Goal: Transaction & Acquisition: Purchase product/service

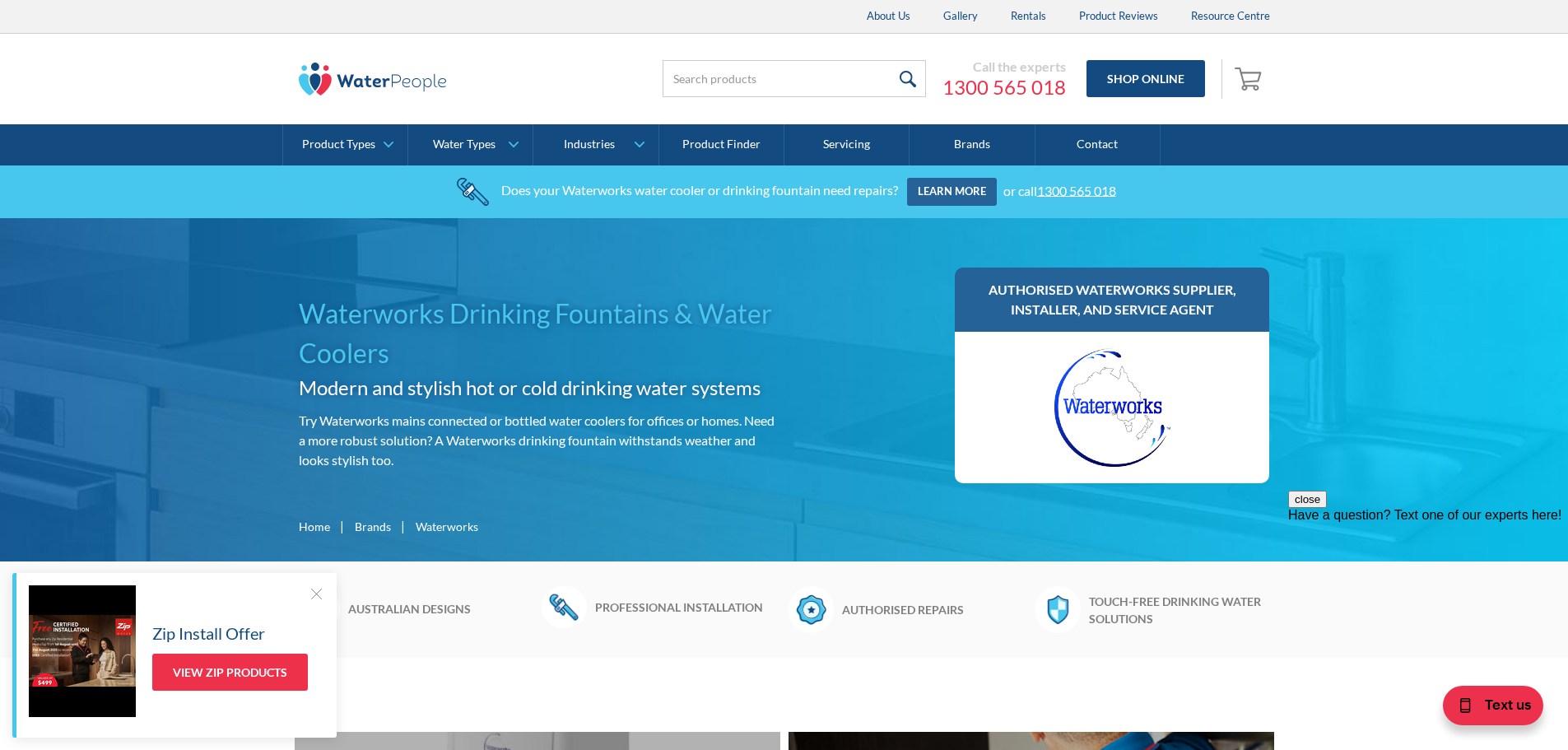
click at [316, 593] on div at bounding box center [316, 594] width 16 height 16
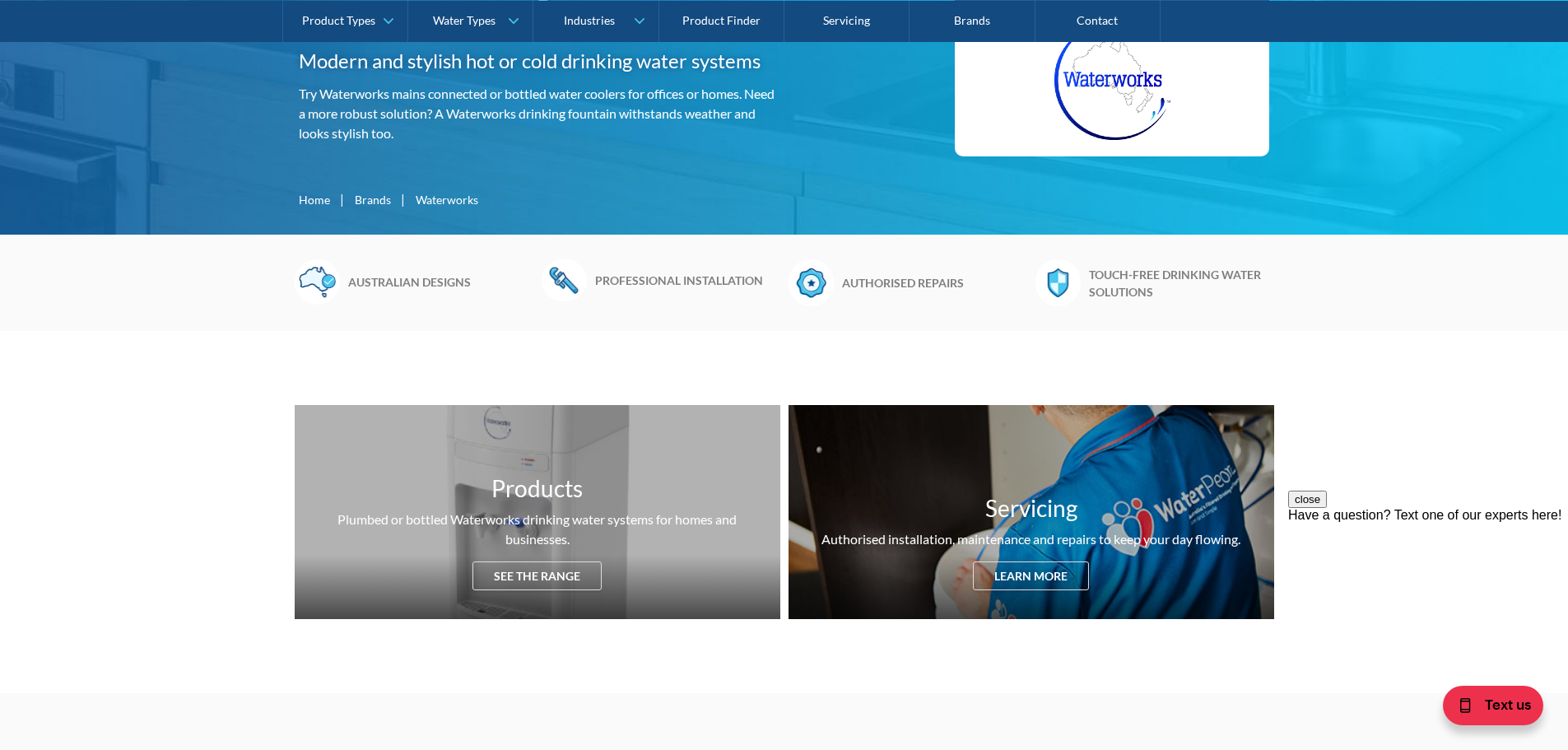
scroll to position [329, 0]
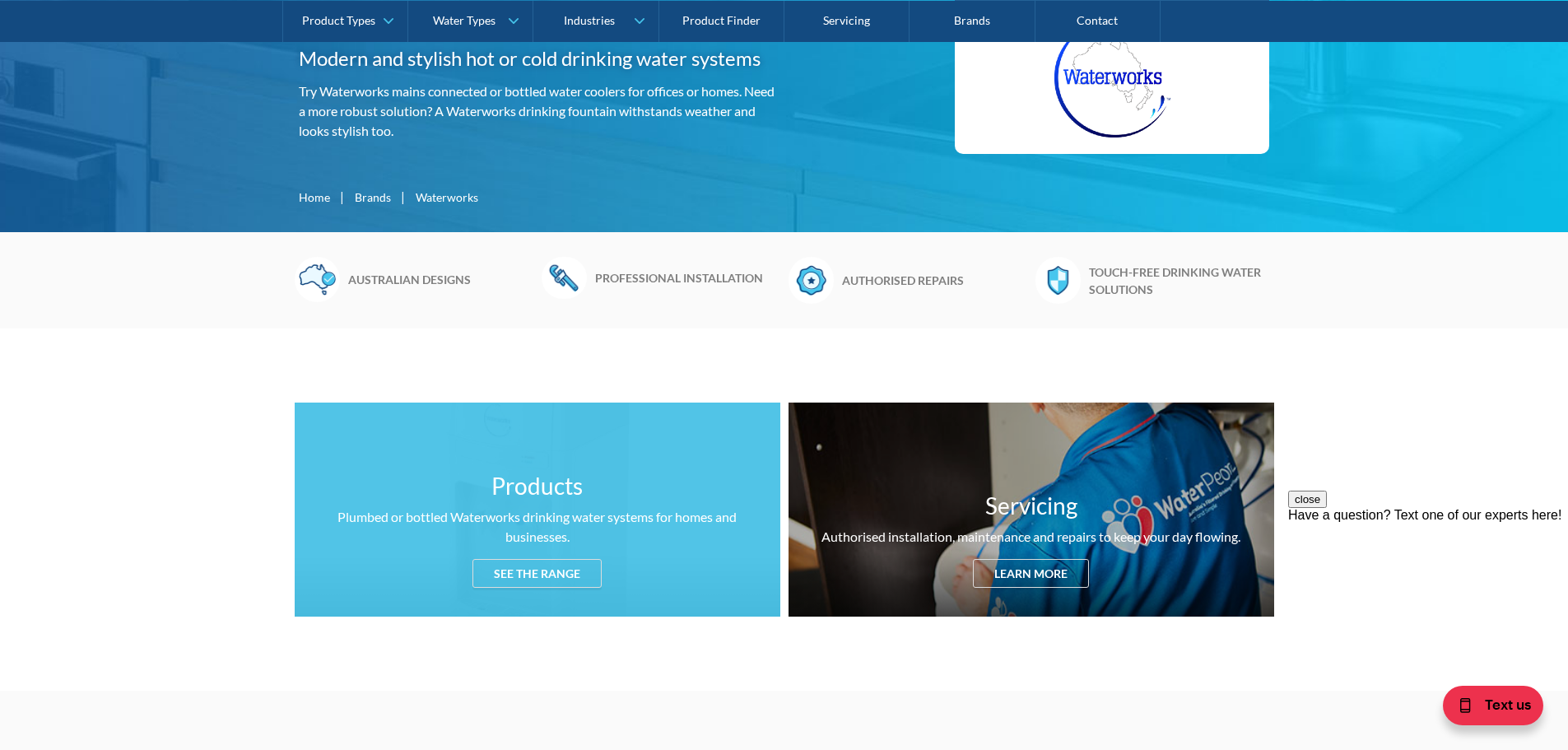
click at [509, 559] on div "See the range" at bounding box center [537, 574] width 129 height 29
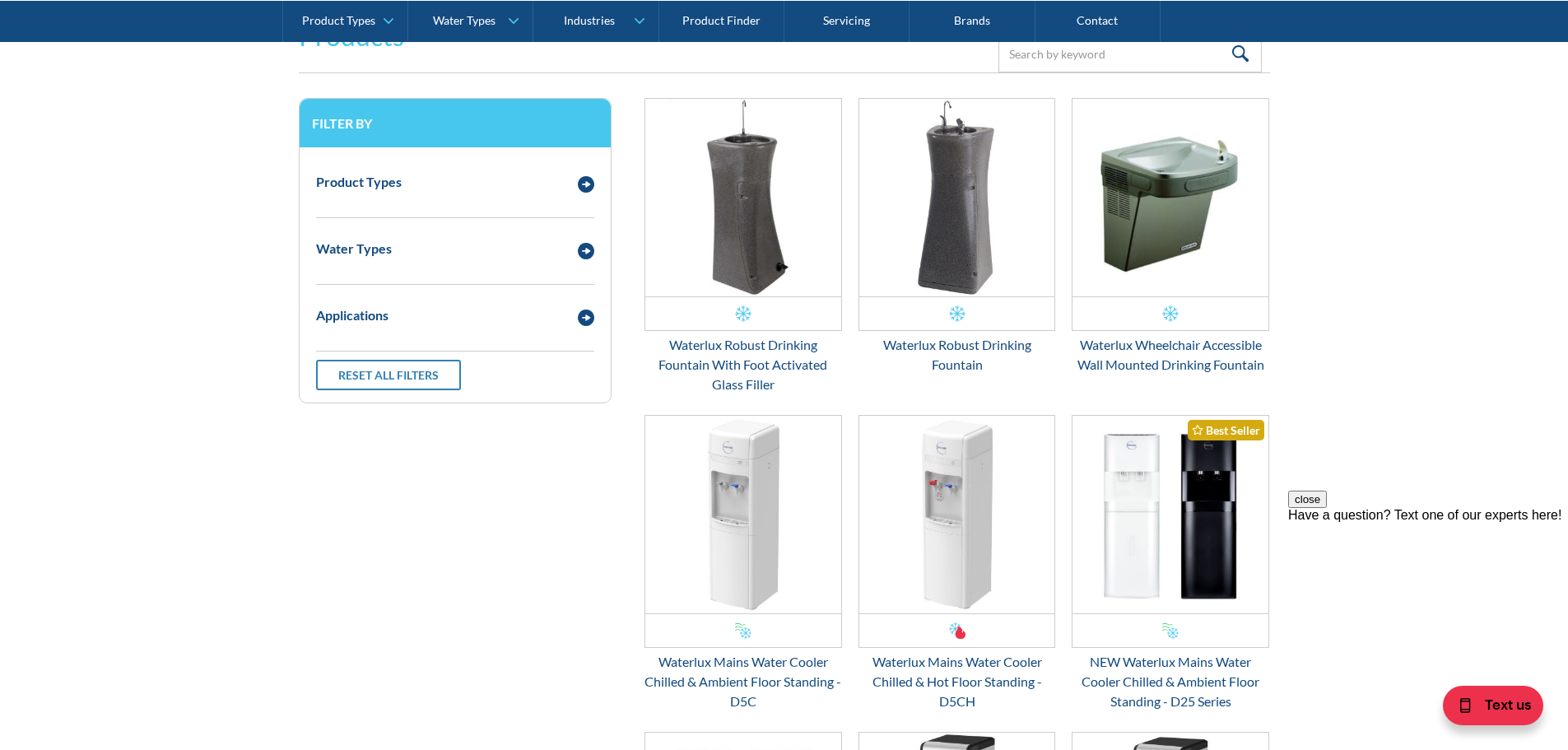
scroll to position [2251, 0]
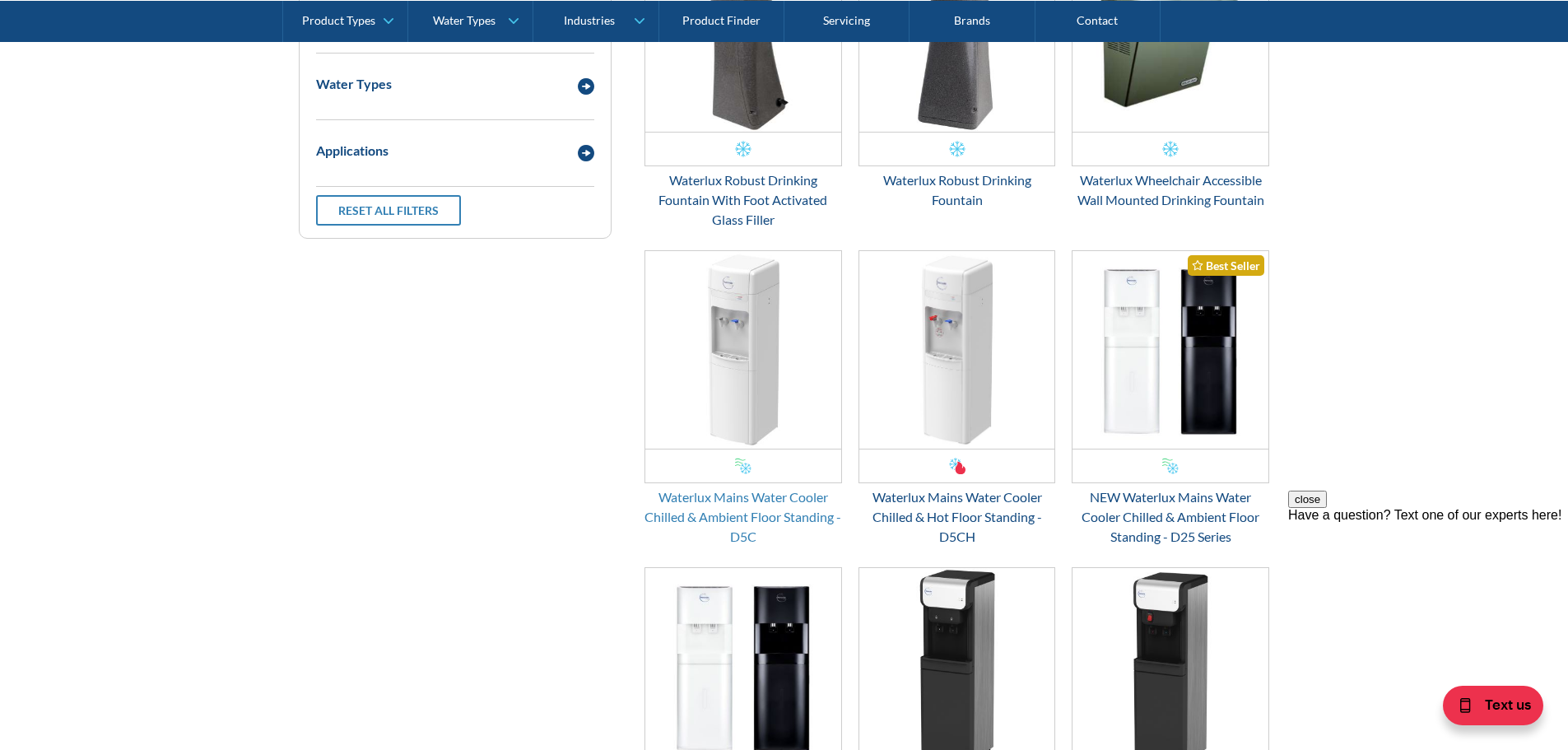
click at [705, 502] on div "Waterlux Mains Water Cooler Chilled & Ambient Floor Standing - D5C" at bounding box center [742, 517] width 198 height 60
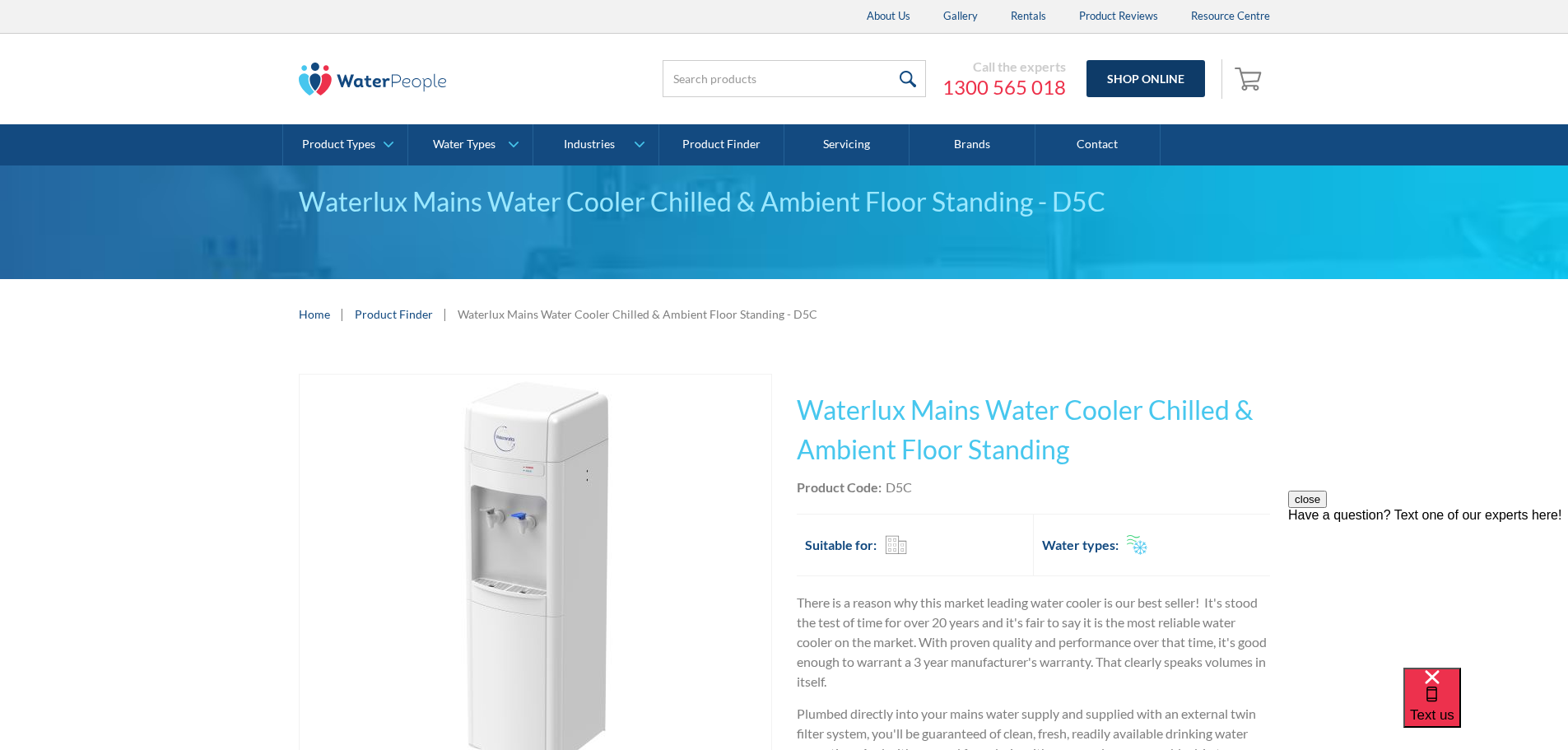
click at [1171, 79] on link "Shop Online" at bounding box center [1145, 79] width 118 height 37
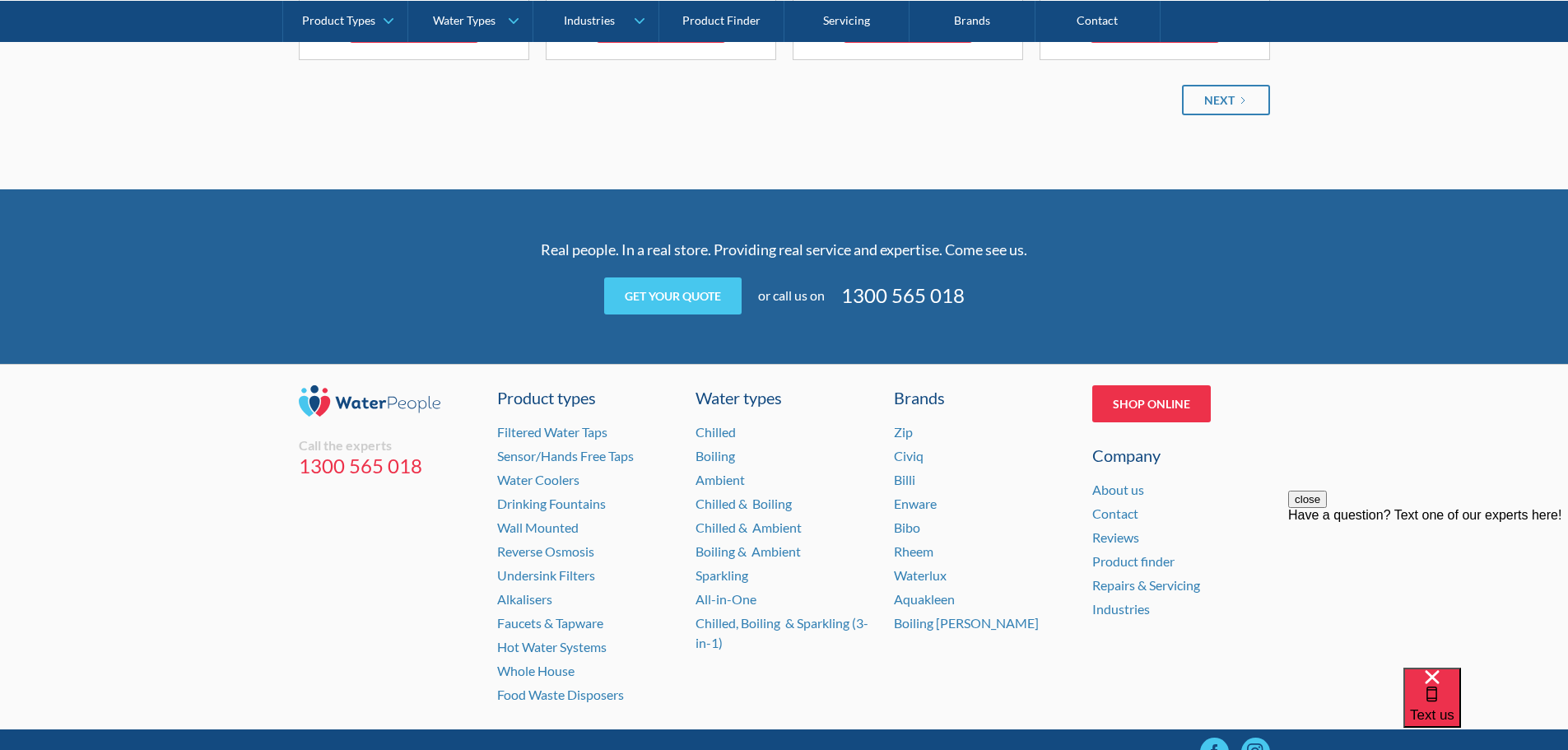
scroll to position [2358, 0]
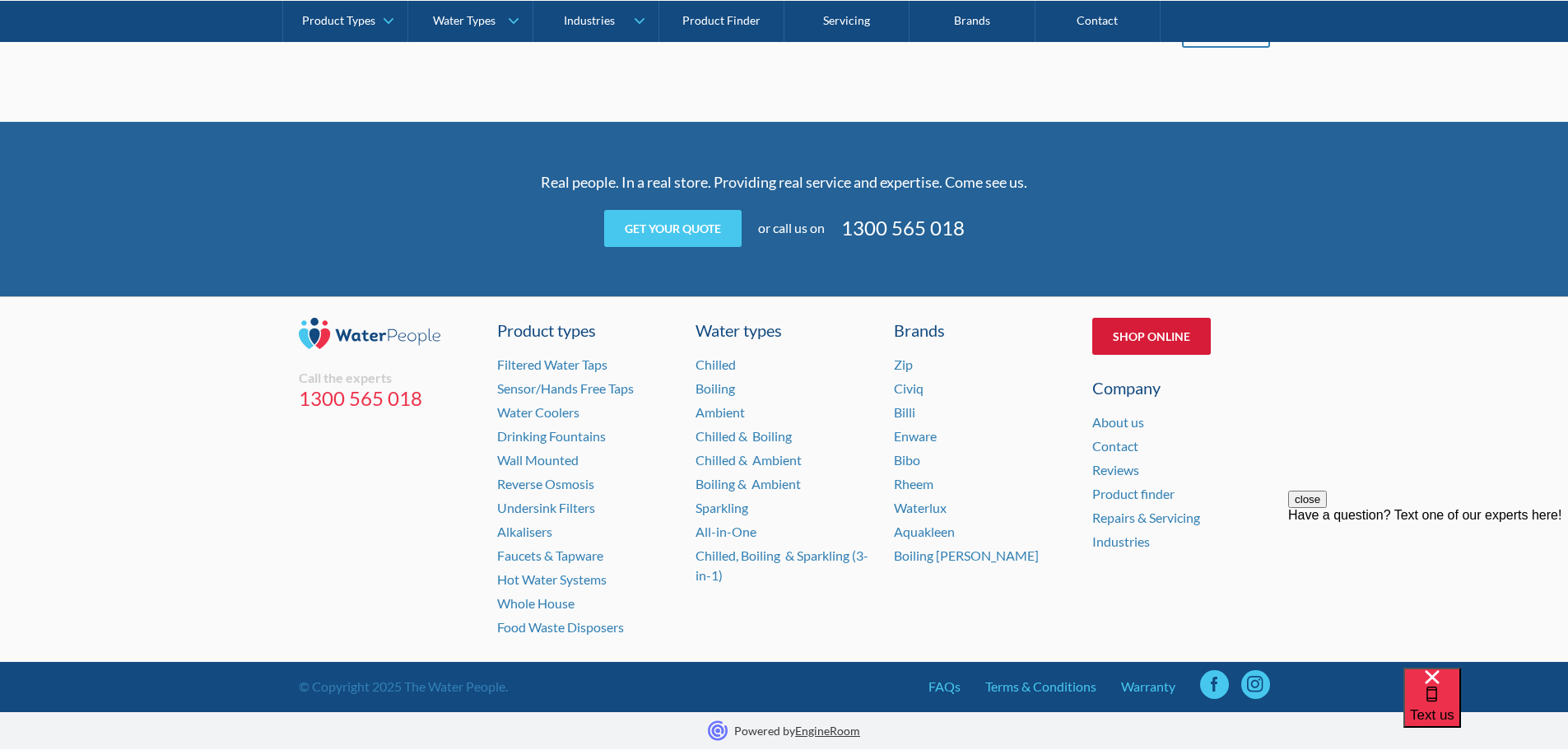
click at [1143, 330] on link "Shop Online" at bounding box center [1151, 336] width 118 height 37
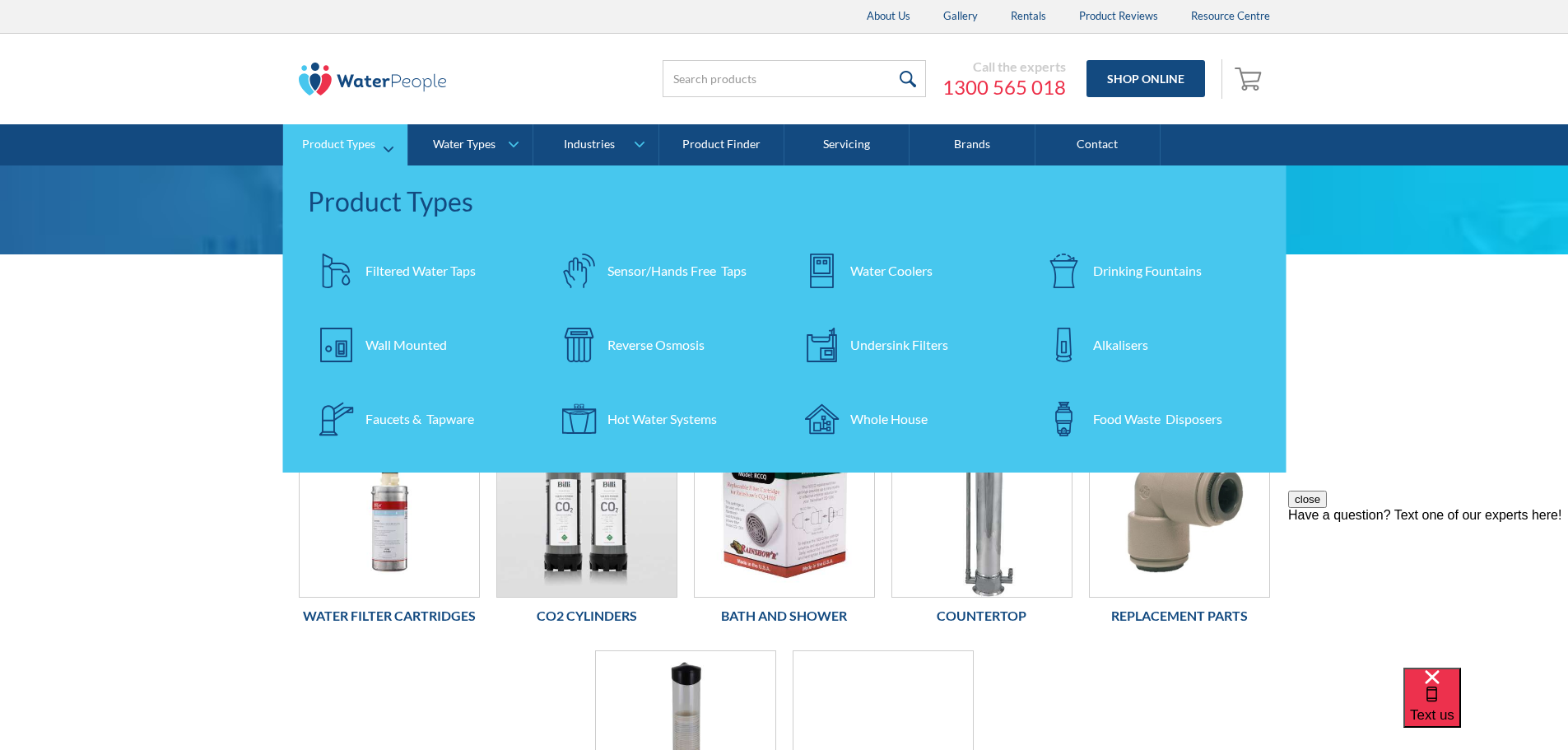
click at [927, 272] on div "Water Coolers" at bounding box center [891, 271] width 82 height 20
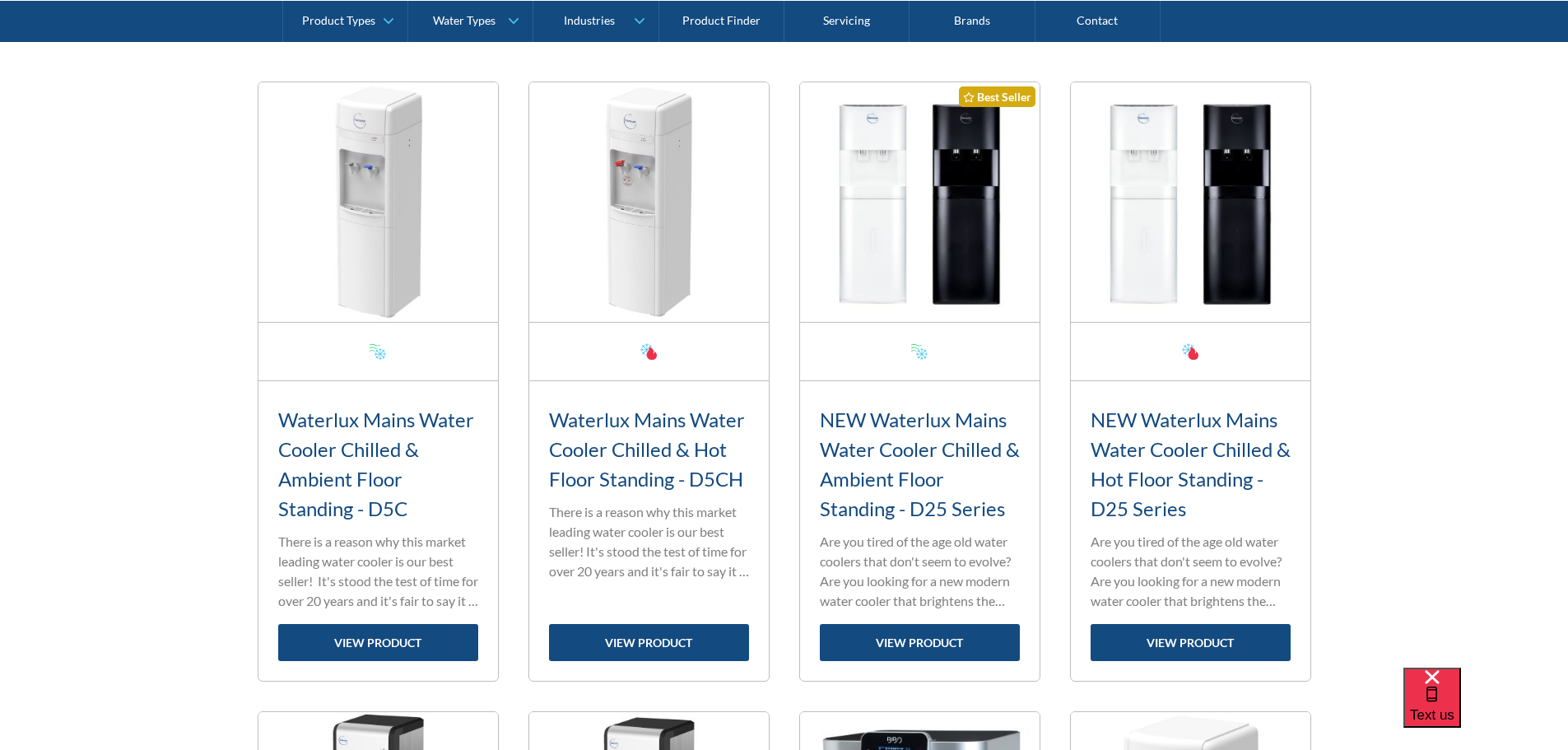
scroll to position [577, 0]
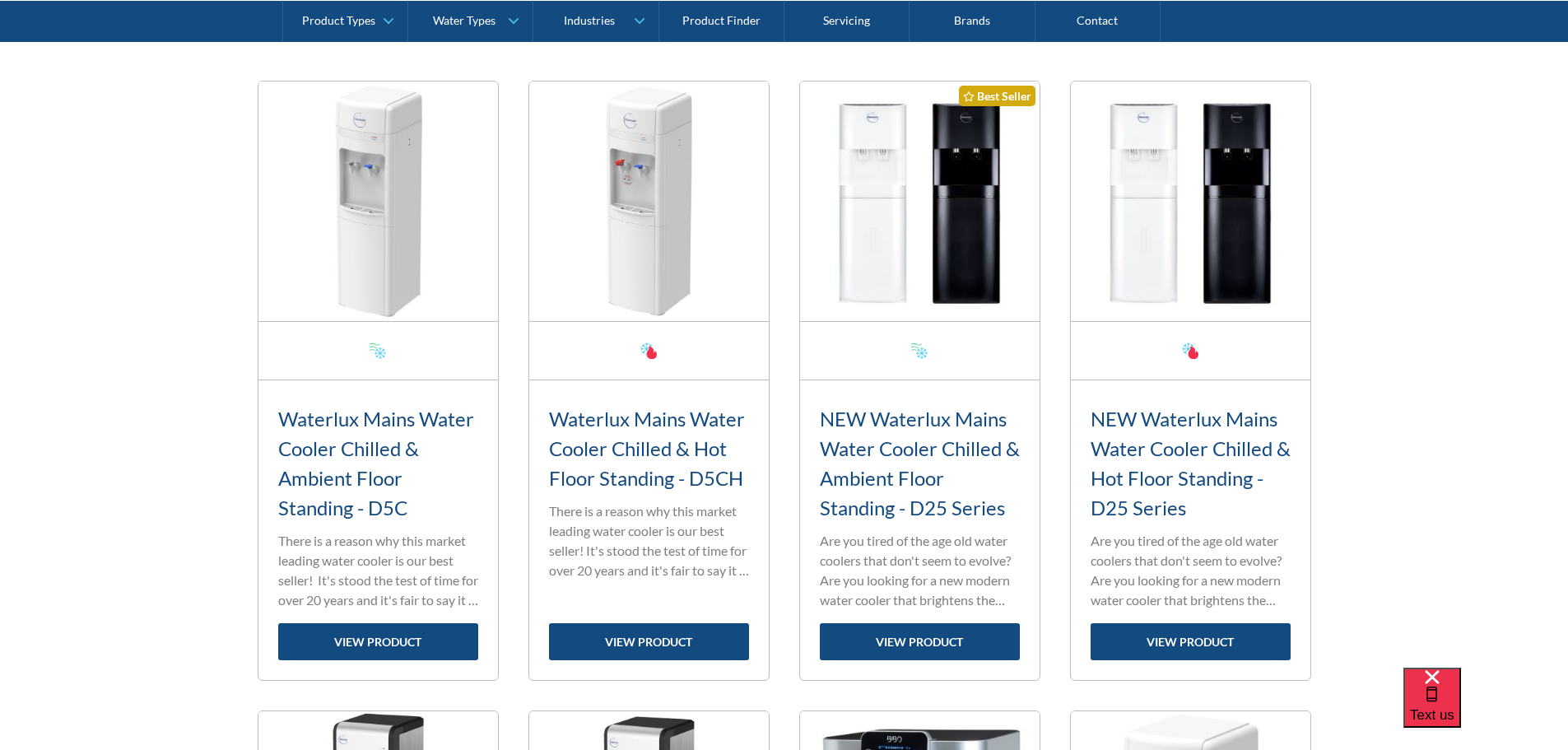
click at [403, 351] on div at bounding box center [378, 351] width 239 height 59
click at [391, 588] on p "There is a reason why this market leading water cooler is our best seller! It's…" at bounding box center [378, 570] width 200 height 79
click at [350, 507] on h3 "Waterlux Mains Water Cooler Chilled & Ambient Floor Standing - D5C" at bounding box center [378, 463] width 200 height 118
click at [341, 455] on h3 "Waterlux Mains Water Cooler Chilled & Ambient Floor Standing - D5C" at bounding box center [378, 463] width 200 height 118
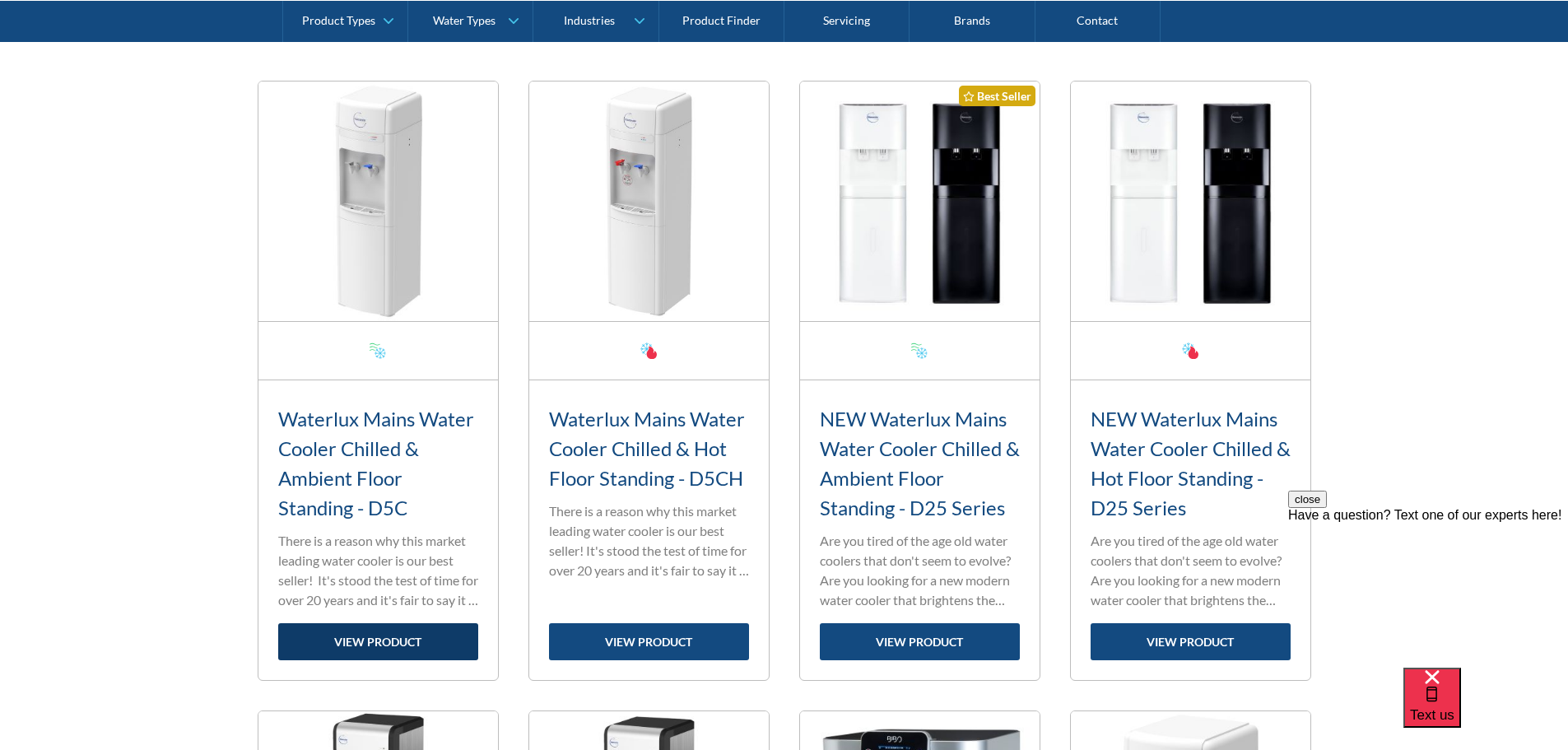
click at [397, 642] on link "view product" at bounding box center [378, 642] width 200 height 37
